Goal: Transaction & Acquisition: Purchase product/service

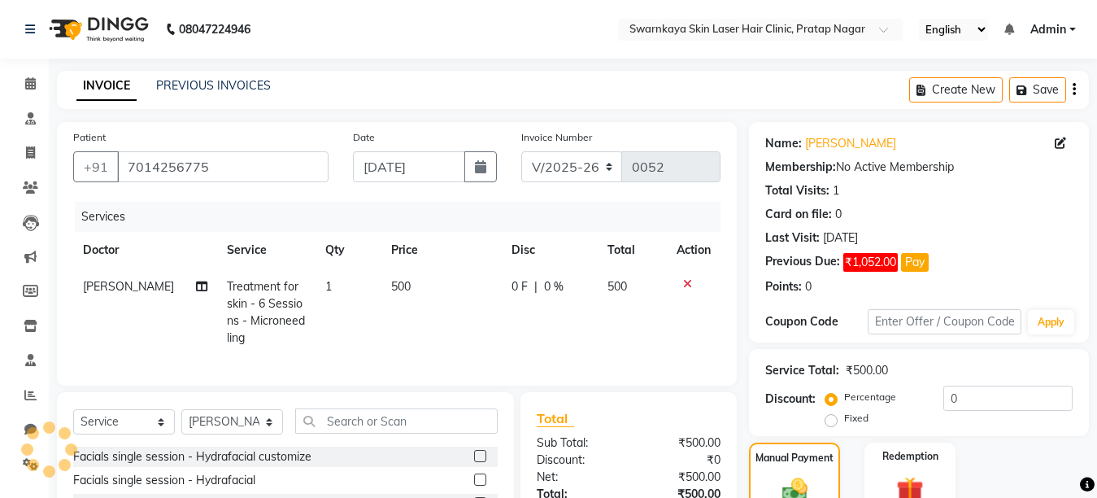
select select "8513"
select select "service"
select select "83968"
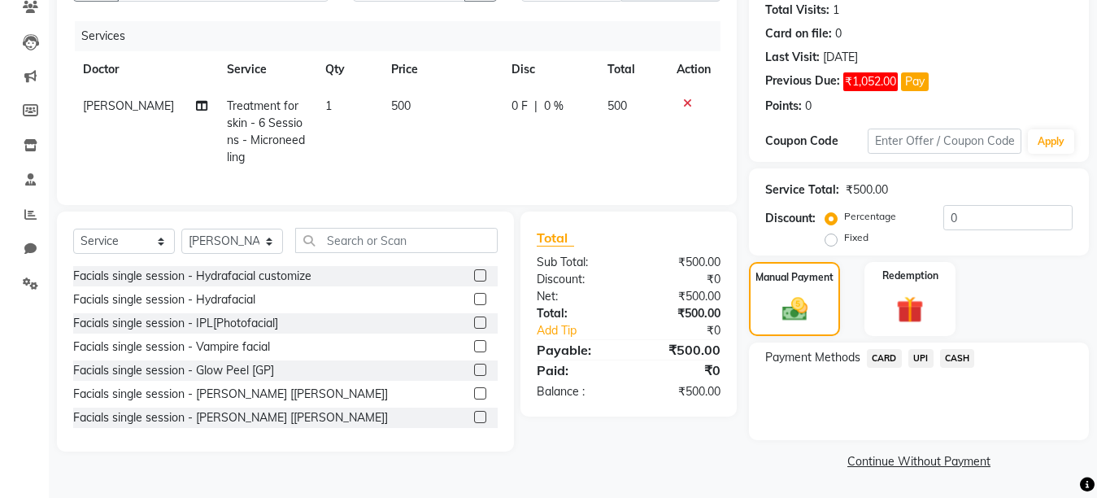
click at [924, 359] on span "UPI" at bounding box center [921, 358] width 25 height 19
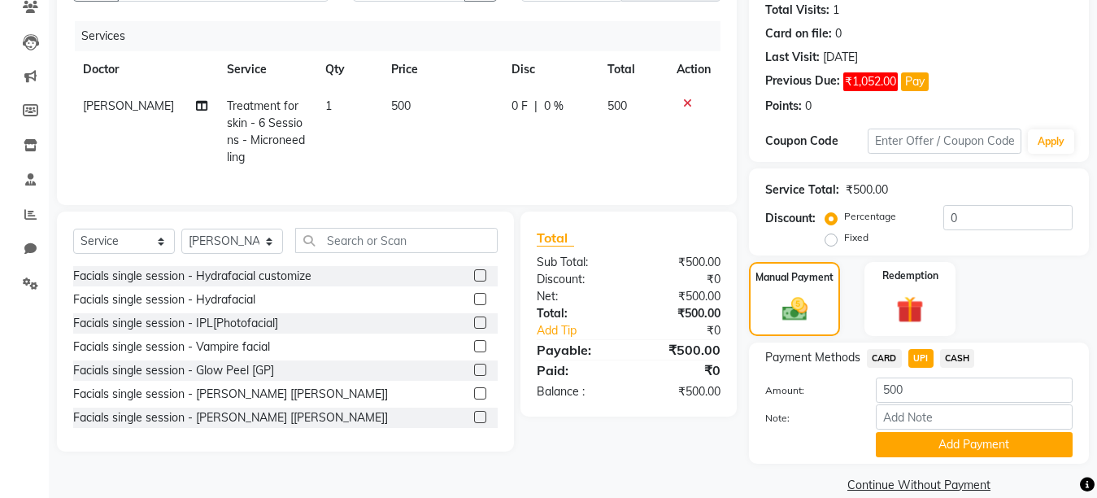
click at [920, 356] on span "UPI" at bounding box center [921, 358] width 25 height 19
click at [401, 102] on span "500" at bounding box center [401, 105] width 20 height 15
select select "83968"
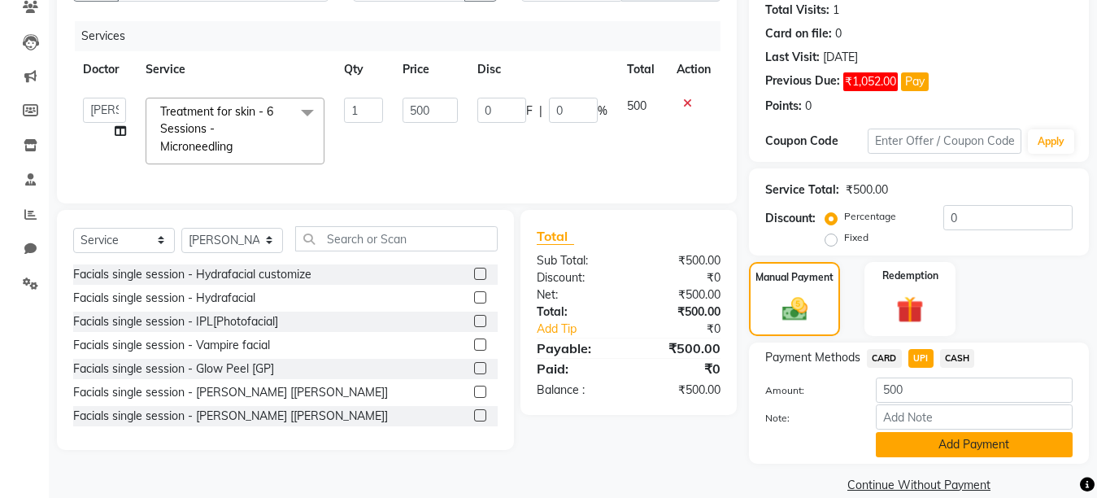
click at [948, 443] on button "Add Payment" at bounding box center [974, 444] width 197 height 25
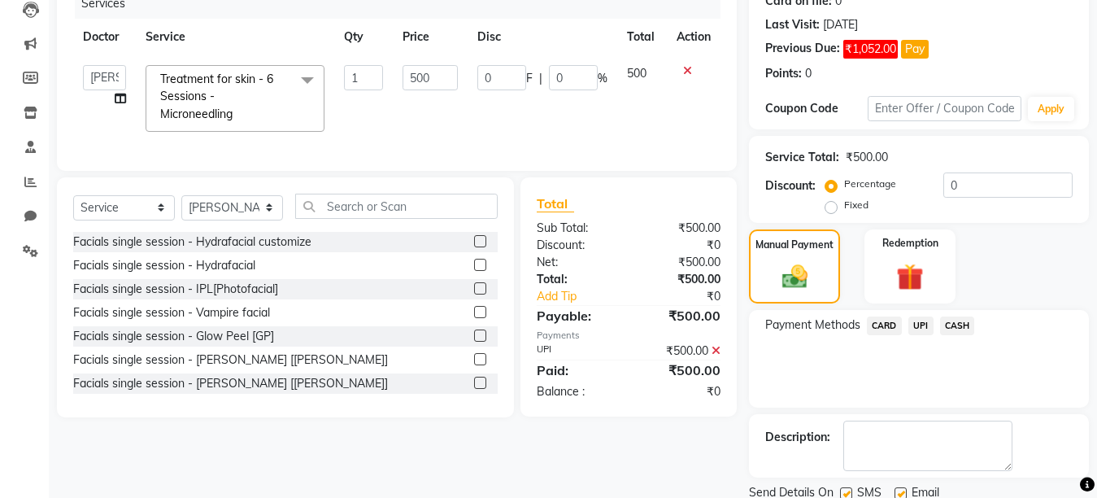
scroll to position [272, 0]
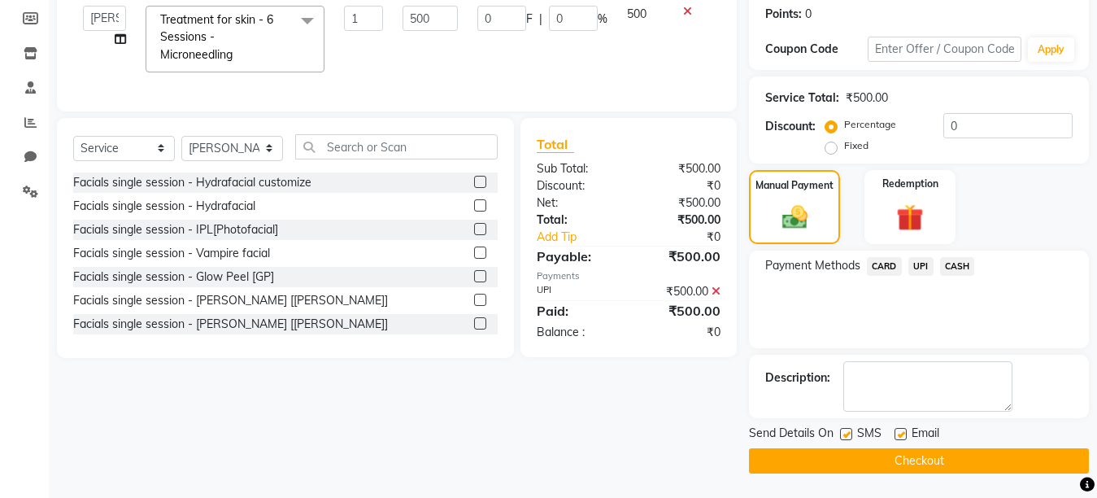
click at [899, 432] on label at bounding box center [901, 434] width 12 height 12
click at [899, 432] on input "checkbox" at bounding box center [900, 434] width 11 height 11
checkbox input "false"
click at [846, 428] on label at bounding box center [846, 434] width 12 height 12
click at [846, 429] on input "checkbox" at bounding box center [845, 434] width 11 height 11
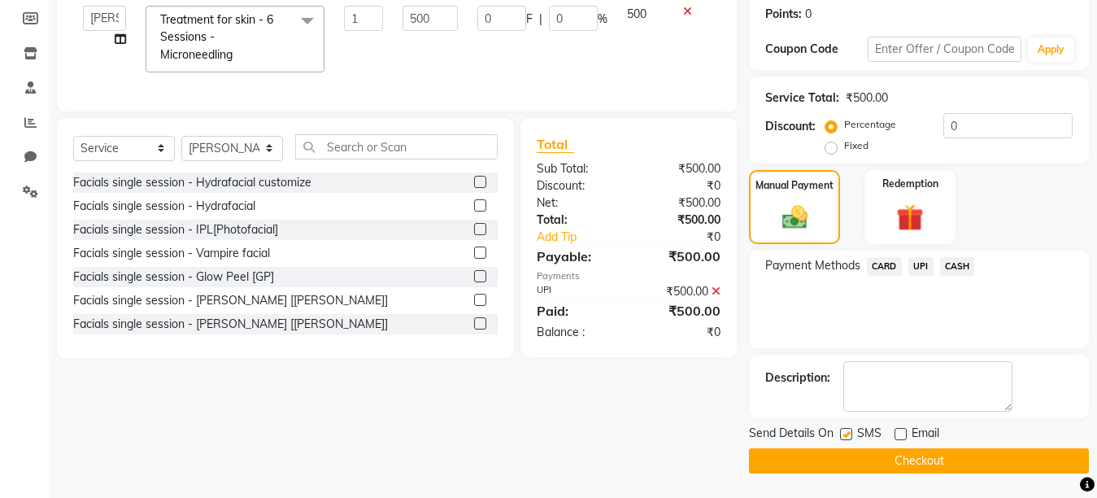
checkbox input "false"
click at [1012, 461] on button "Checkout" at bounding box center [919, 460] width 340 height 25
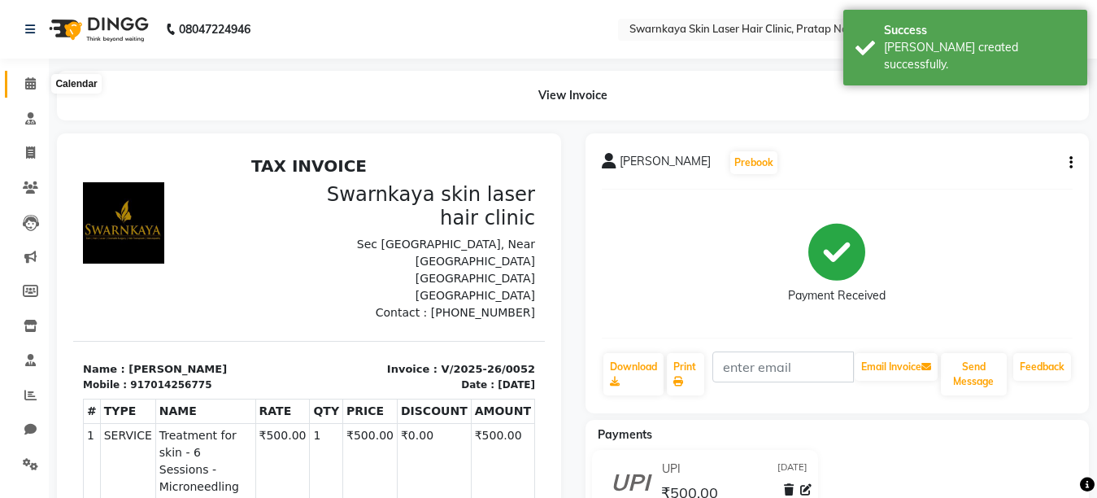
click at [29, 79] on icon at bounding box center [30, 83] width 11 height 12
